Goal: Check status: Check status

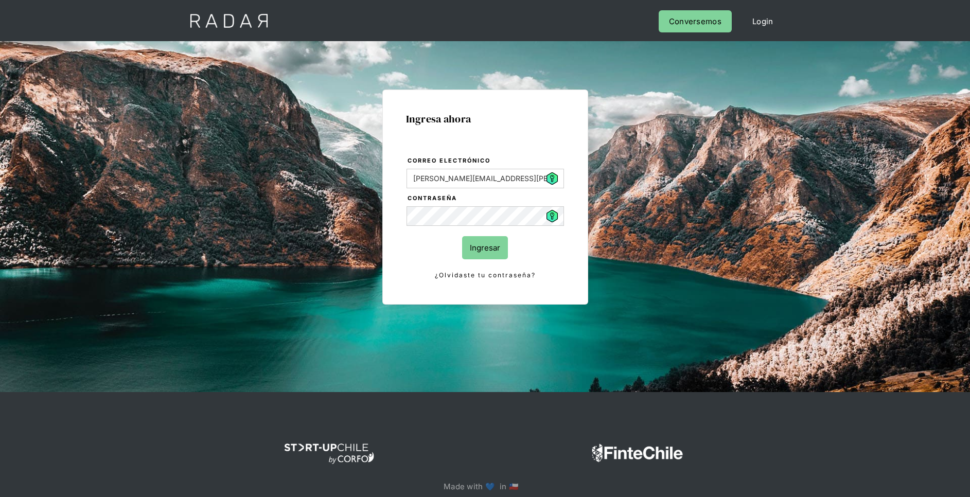
click at [490, 252] on input "Ingresar" at bounding box center [485, 247] width 46 height 23
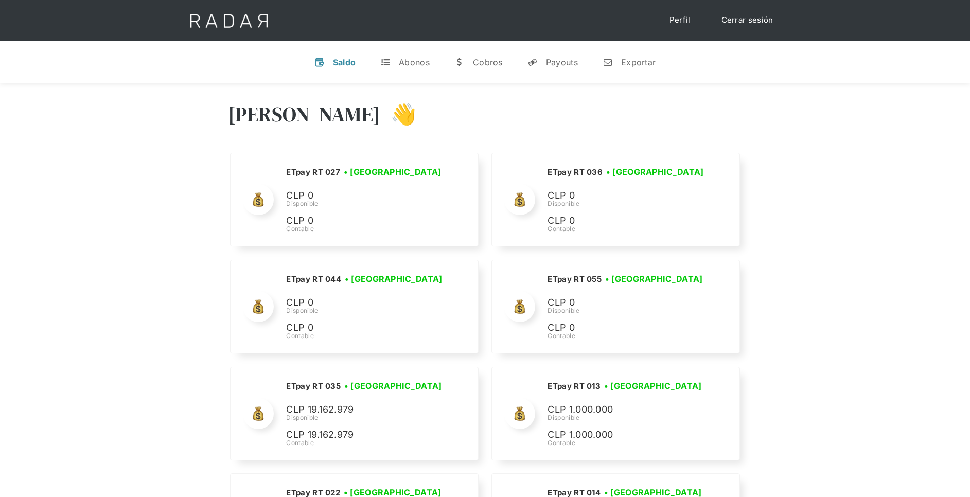
drag, startPoint x: 567, startPoint y: 62, endPoint x: 578, endPoint y: 134, distance: 72.8
click at [567, 62] on div "Payouts" at bounding box center [562, 62] width 32 height 10
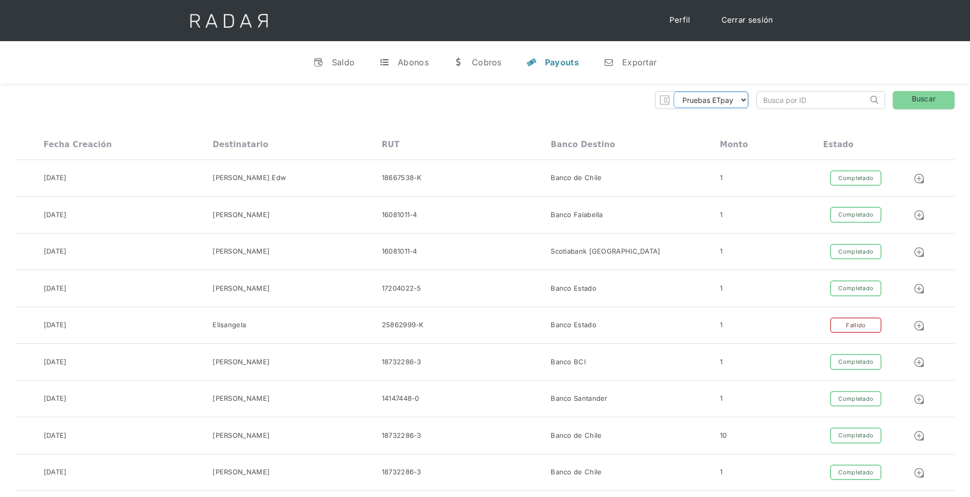
click at [699, 103] on select "Pruebas ETpay Cuenta 1.000 Cuenta 1.001 Cuenta 1.002 Cuenta 1.003 Cuenta 1.004 …" at bounding box center [711, 100] width 75 height 16
select select "etpay-cuenta-1001"
click at [674, 92] on select "Pruebas ETpay Cuenta 1.000 Cuenta 1.001 Cuenta 1.002 Cuenta 1.003 Cuenta 1.004 …" at bounding box center [711, 100] width 75 height 16
click at [916, 97] on link "Buscar" at bounding box center [924, 100] width 62 height 18
click at [922, 178] on img at bounding box center [919, 178] width 11 height 11
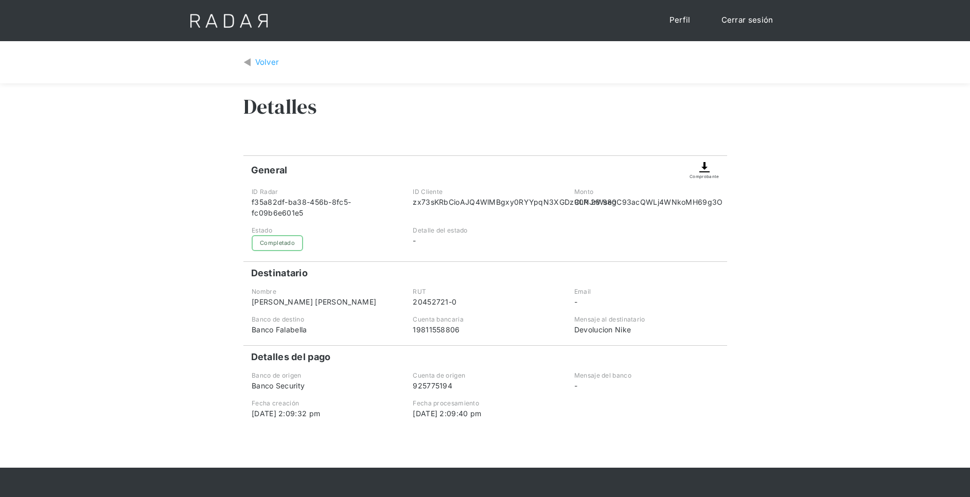
click at [706, 165] on img at bounding box center [705, 167] width 12 height 12
